Goal: Information Seeking & Learning: Learn about a topic

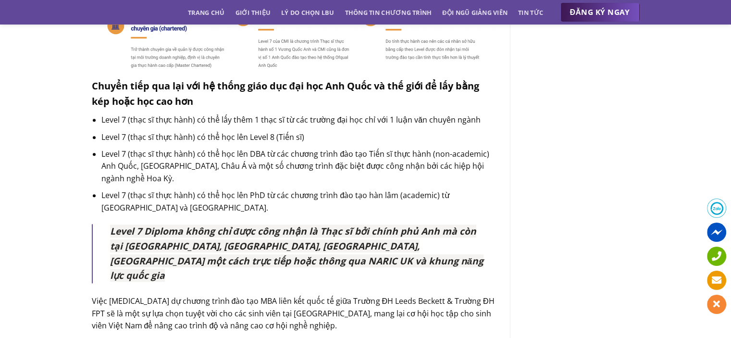
scroll to position [896, 0]
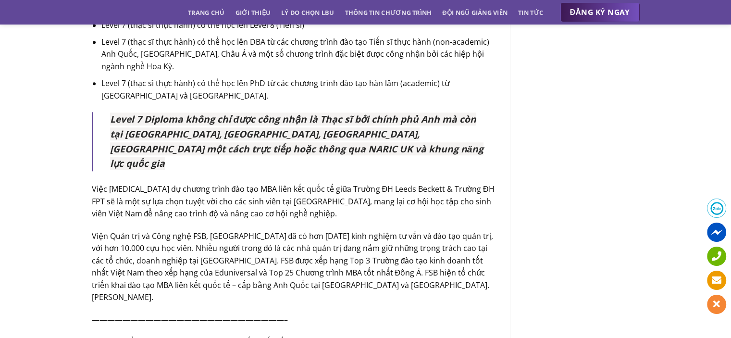
click at [198, 128] on span "Level 7 Diploma không chỉ được công nhận là Thạc sĩ bởi chính phủ Anh mà còn tạ…" at bounding box center [297, 140] width 374 height 57
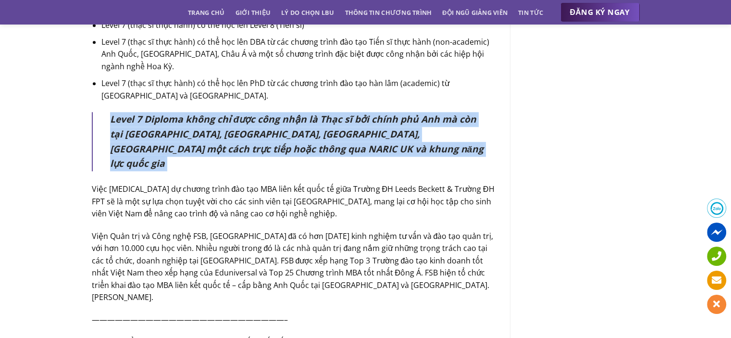
click at [198, 128] on span "Level 7 Diploma không chỉ được công nhận là Thạc sĩ bởi chính phủ Anh mà còn tạ…" at bounding box center [297, 140] width 374 height 57
click at [188, 156] on p "Level 7 Diploma không chỉ được công nhận là Thạc sĩ bởi chính phủ Anh mà còn tạ…" at bounding box center [297, 141] width 374 height 59
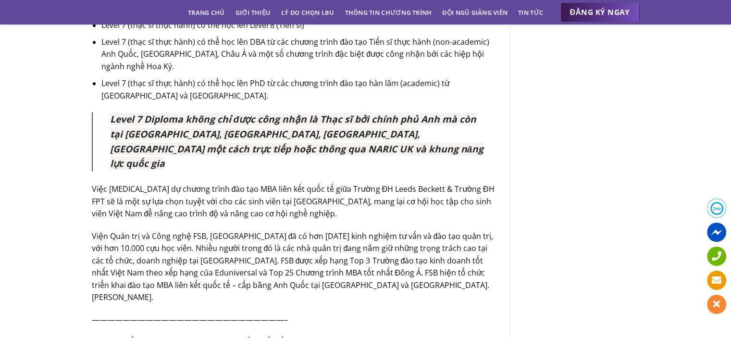
click at [221, 141] on p "Level 7 Diploma không chỉ được công nhận là Thạc sĩ bởi chính phủ Anh mà còn tạ…" at bounding box center [297, 141] width 374 height 59
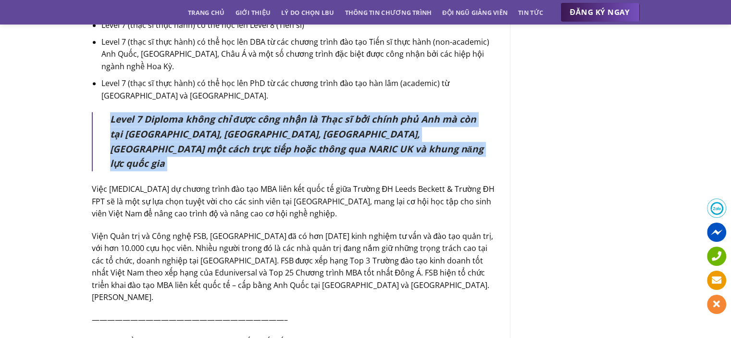
click at [221, 141] on p "Level 7 Diploma không chỉ được công nhận là Thạc sĩ bởi chính phủ Anh mà còn tạ…" at bounding box center [297, 141] width 374 height 59
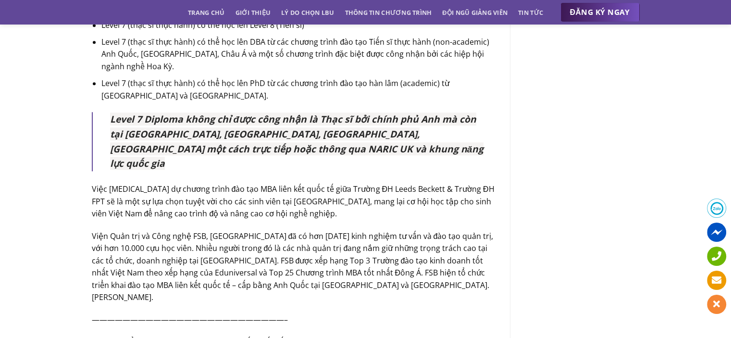
click at [206, 183] on p "Việc [MEDICAL_DATA] dự chương trình đào tạo MBA liên kết quốc tế giữa Trường ĐH…" at bounding box center [294, 201] width 404 height 37
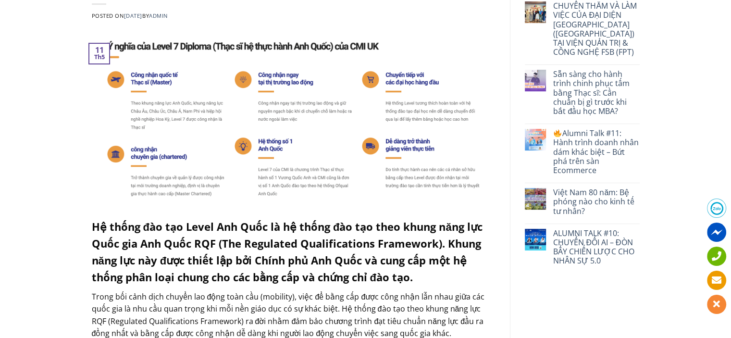
scroll to position [224, 0]
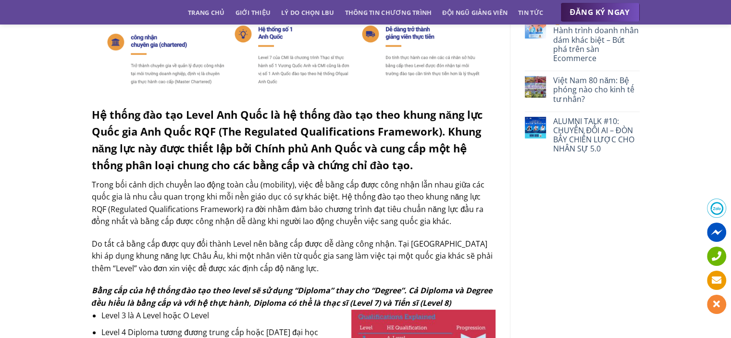
click at [119, 126] on strong "Hệ thống đào tạo Level Anh Quốc là hệ thống đào tạo theo khung năng lực Quốc gi…" at bounding box center [287, 139] width 391 height 65
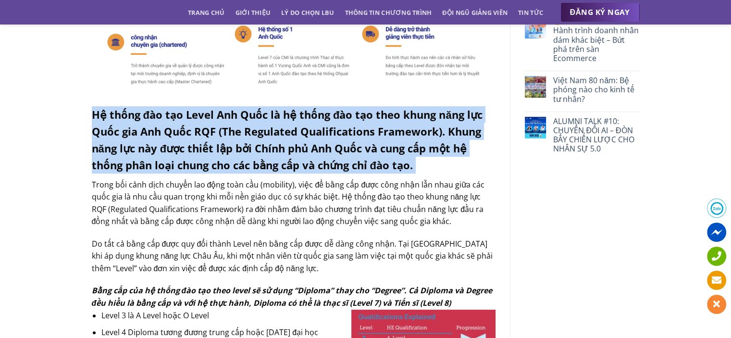
click at [119, 126] on strong "Hệ thống đào tạo Level Anh Quốc là hệ thống đào tạo theo khung năng lực Quốc gi…" at bounding box center [287, 139] width 391 height 65
click at [161, 161] on strong "Hệ thống đào tạo Level Anh Quốc là hệ thống đào tạo theo khung năng lực Quốc gi…" at bounding box center [287, 139] width 391 height 65
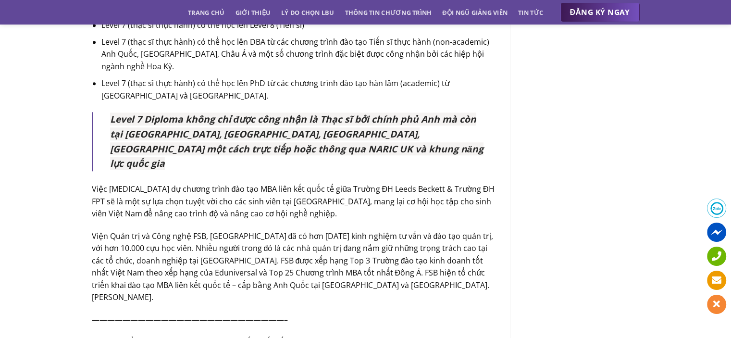
scroll to position [1121, 0]
